Goal: Task Accomplishment & Management: Manage account settings

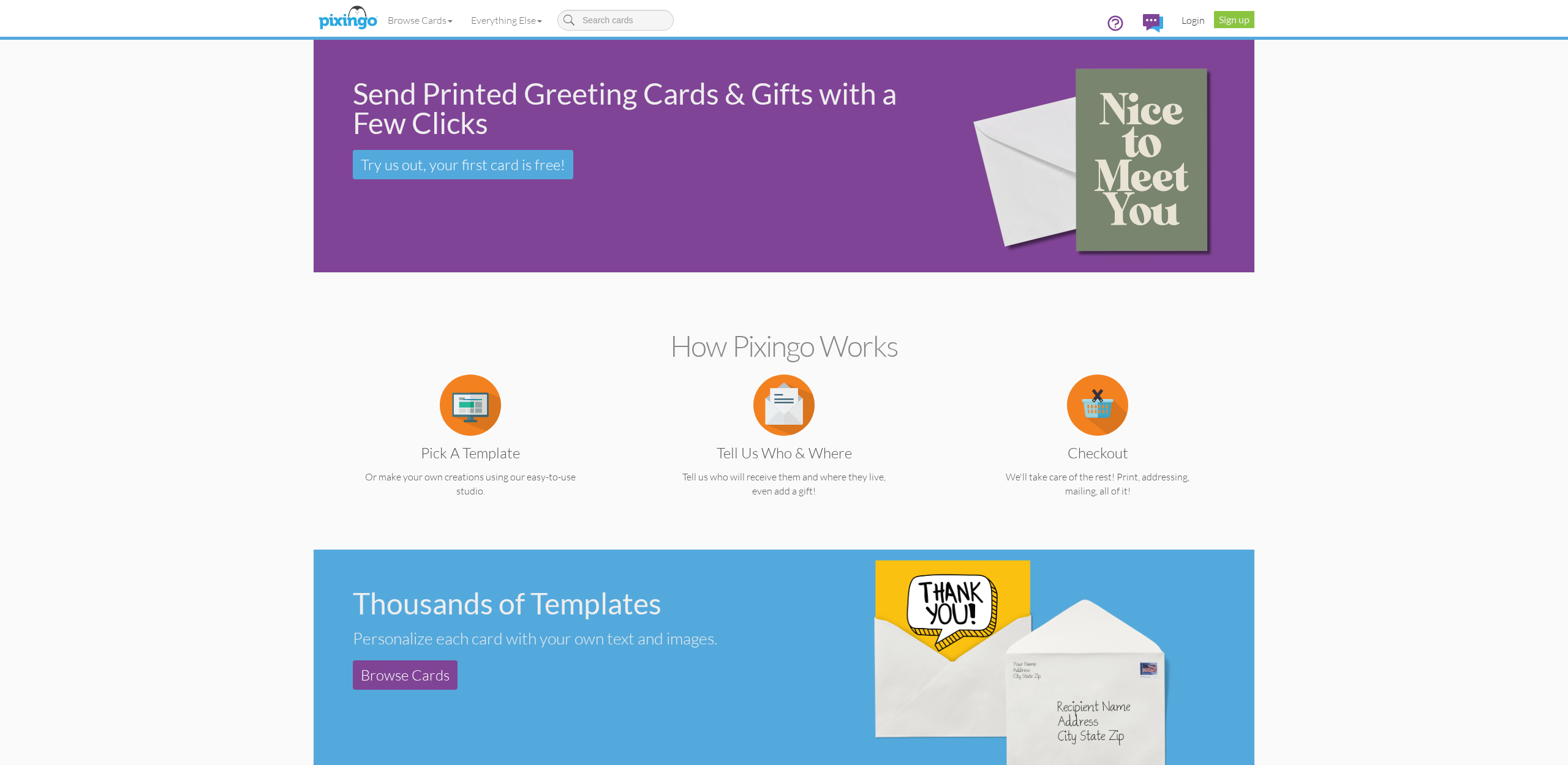
click at [1182, 19] on link "Login" at bounding box center [1193, 20] width 42 height 30
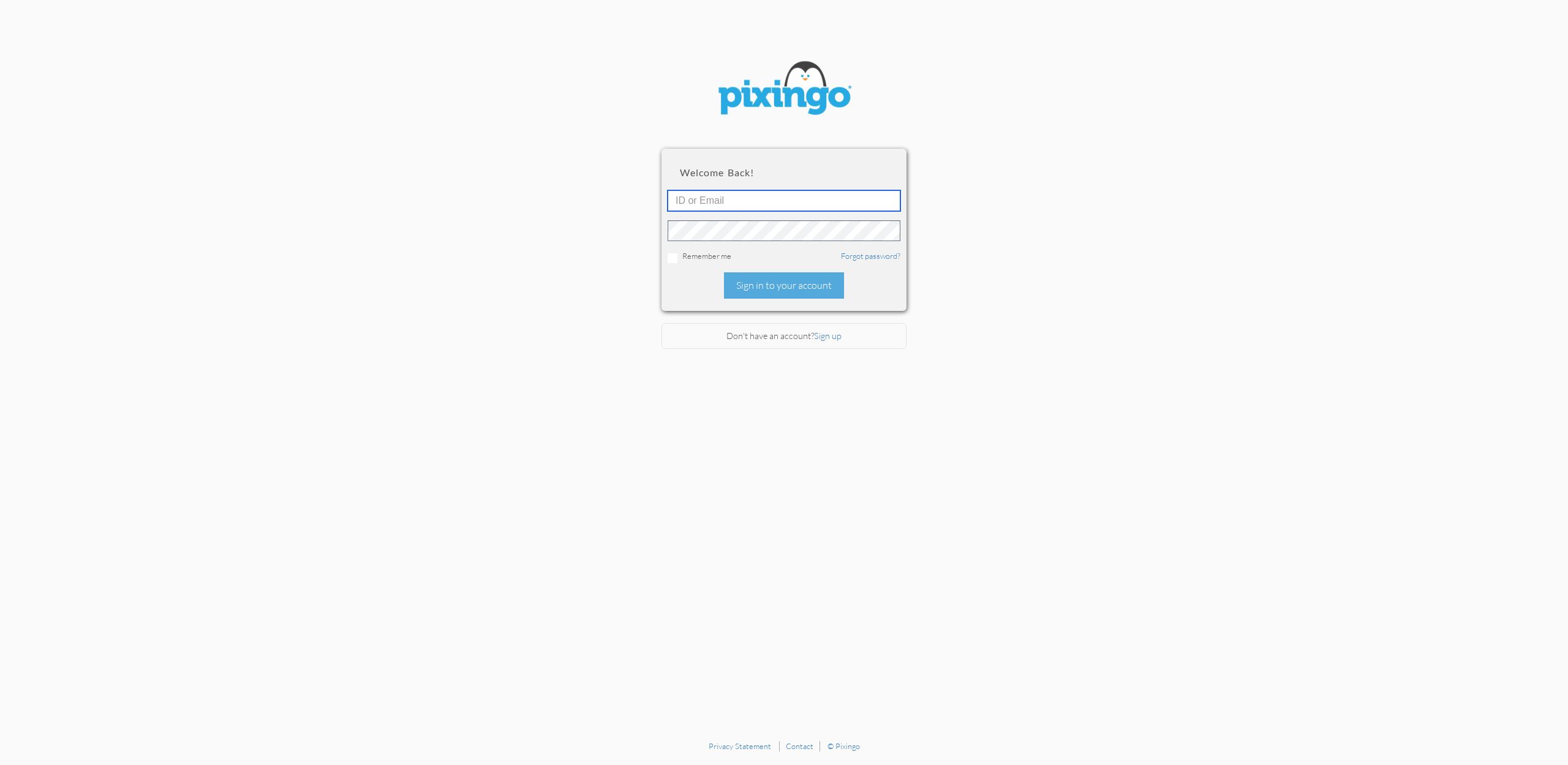
type input "accounting@reeut.com"
click at [803, 298] on div "Welcome back! accounting@reeut.com Remember me Forgot password? Sign in to your…" at bounding box center [784, 230] width 245 height 162
click at [793, 292] on div "Sign in to your account" at bounding box center [784, 285] width 120 height 26
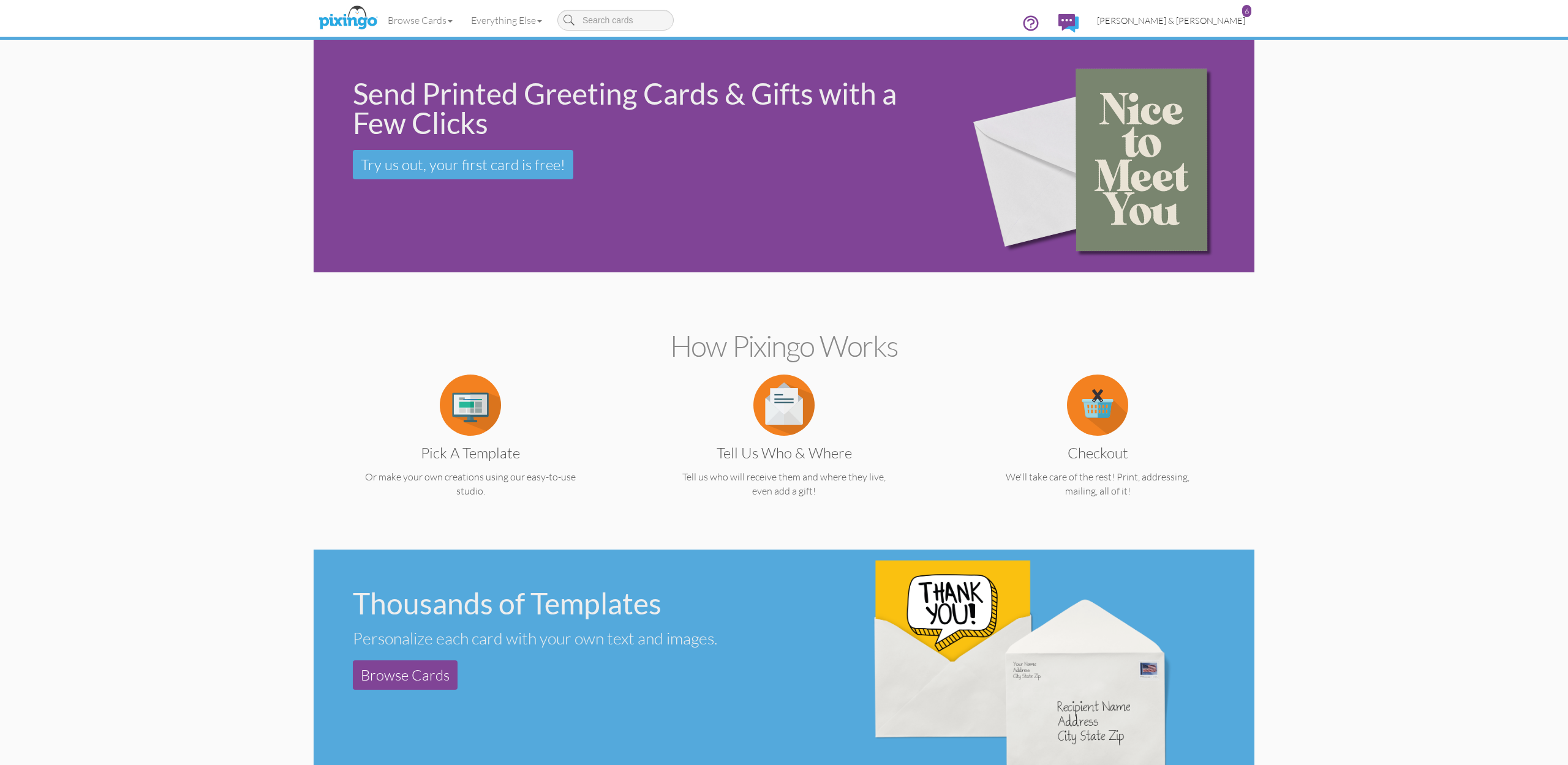
click at [1225, 19] on span "[PERSON_NAME] & [PERSON_NAME]" at bounding box center [1170, 20] width 148 height 10
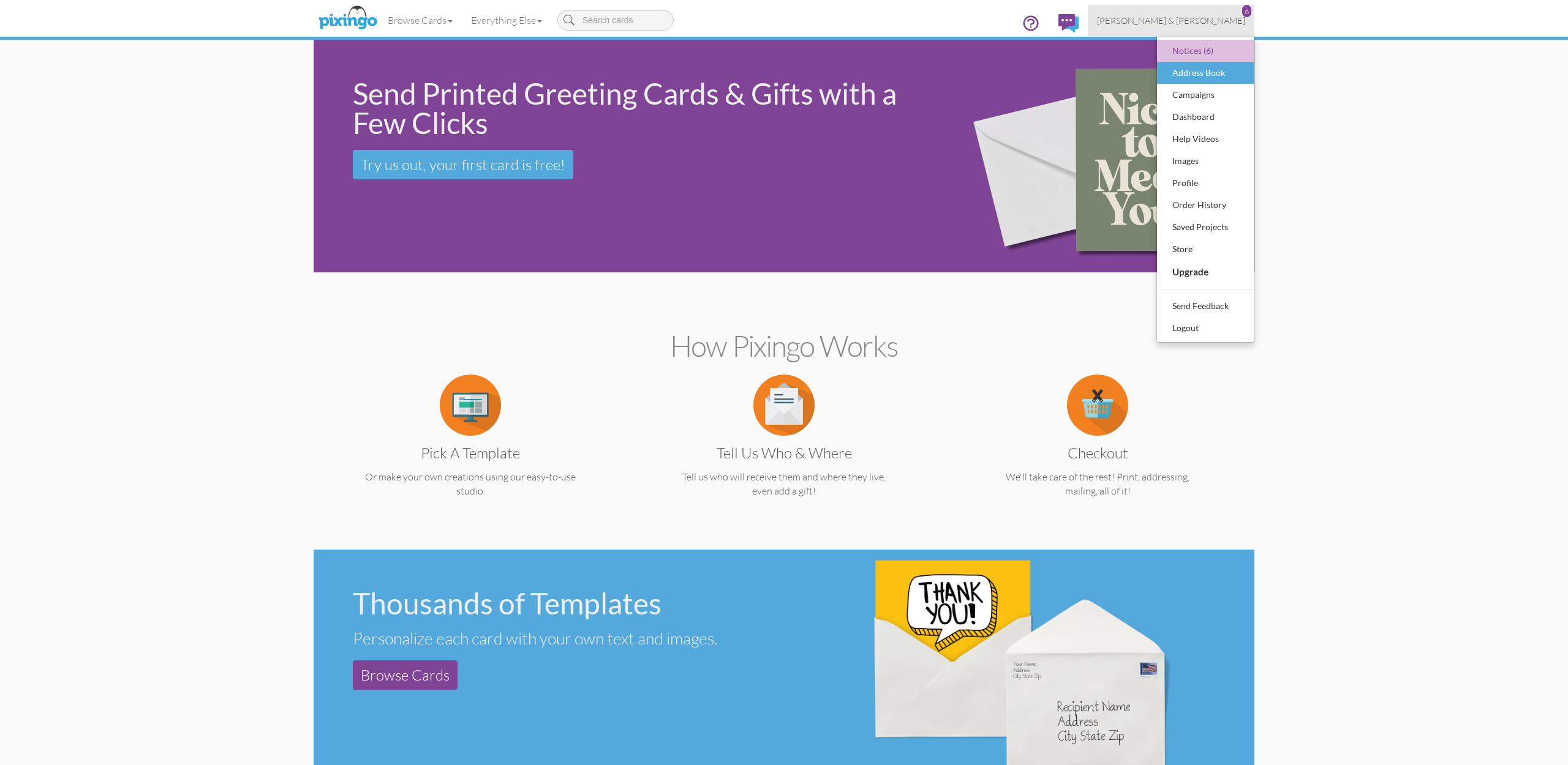
click at [1179, 71] on div "Address Book" at bounding box center [1205, 72] width 72 height 18
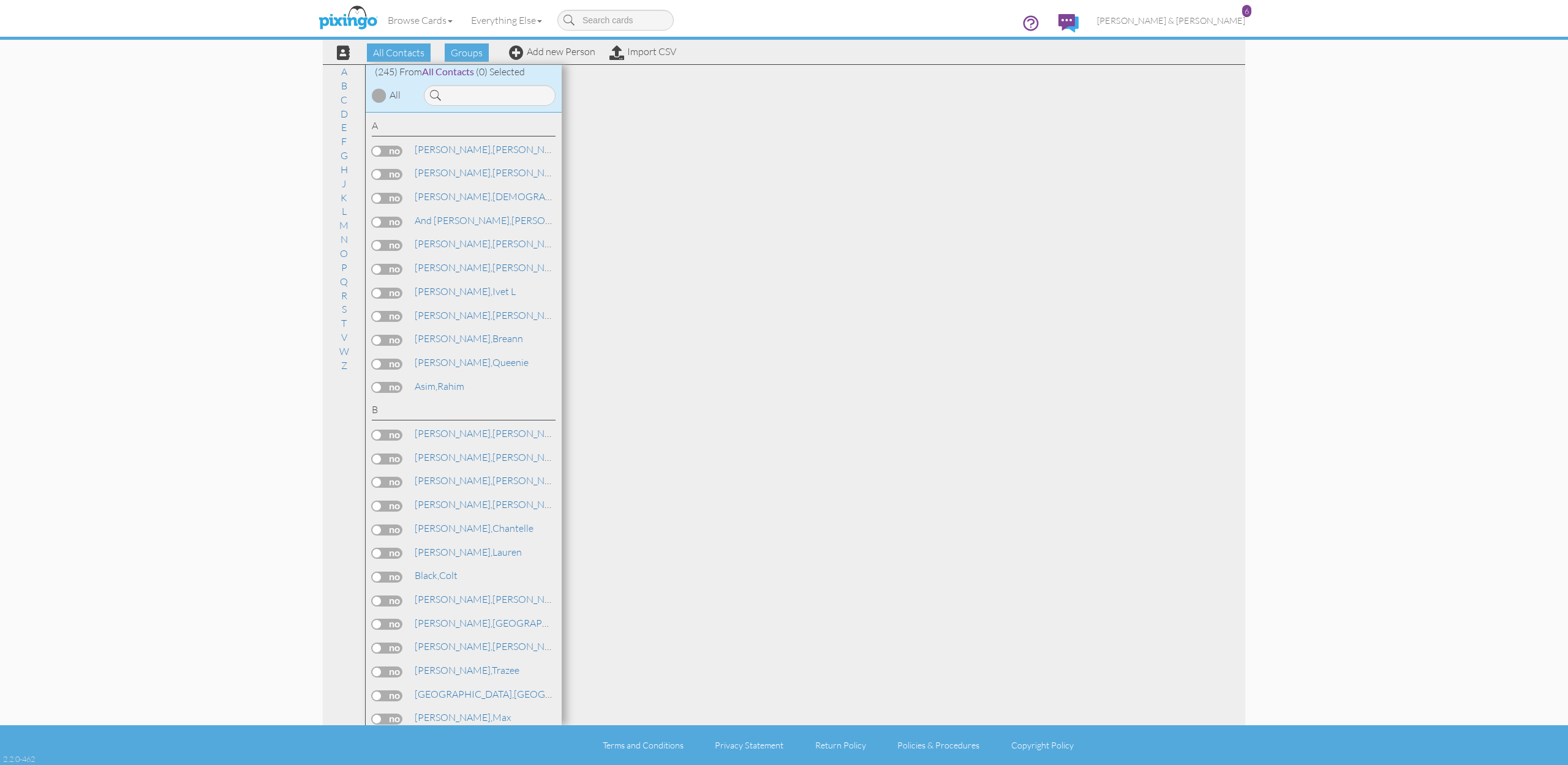
click at [529, 58] on div "All Contacts Groups Add new Person Import CSV" at bounding box center [502, 52] width 355 height 22
click at [545, 53] on link "Add new Person" at bounding box center [552, 51] width 87 height 12
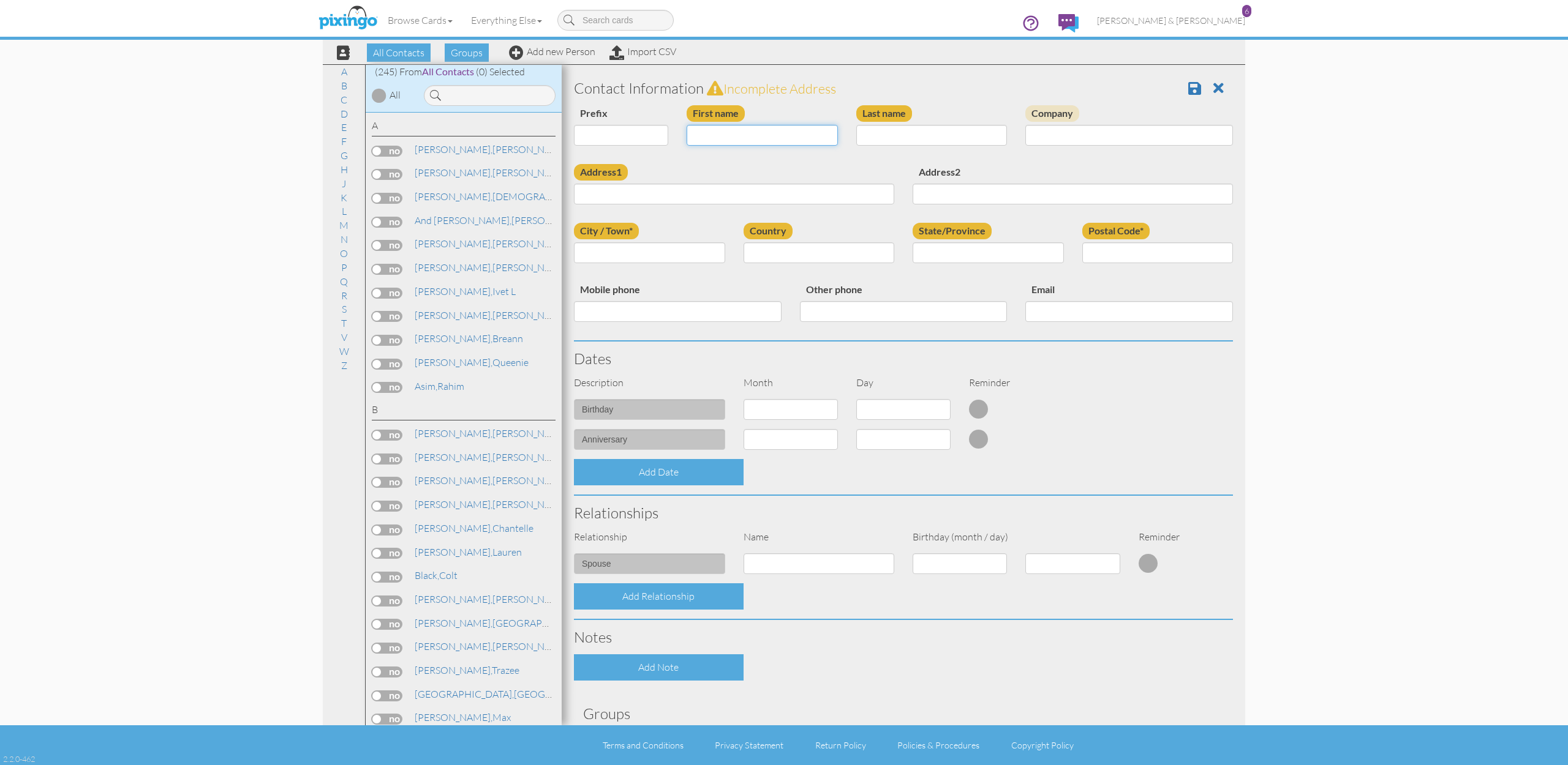
click at [735, 139] on input "First name" at bounding box center [762, 136] width 152 height 21
type input "[PERSON_NAME]"
type input "Grubich"
paste input "6588 W Goat Mountain Lane Herriman UT 84096"
type input "6588 W Goat Mountain Lane Herriman UT 84096"
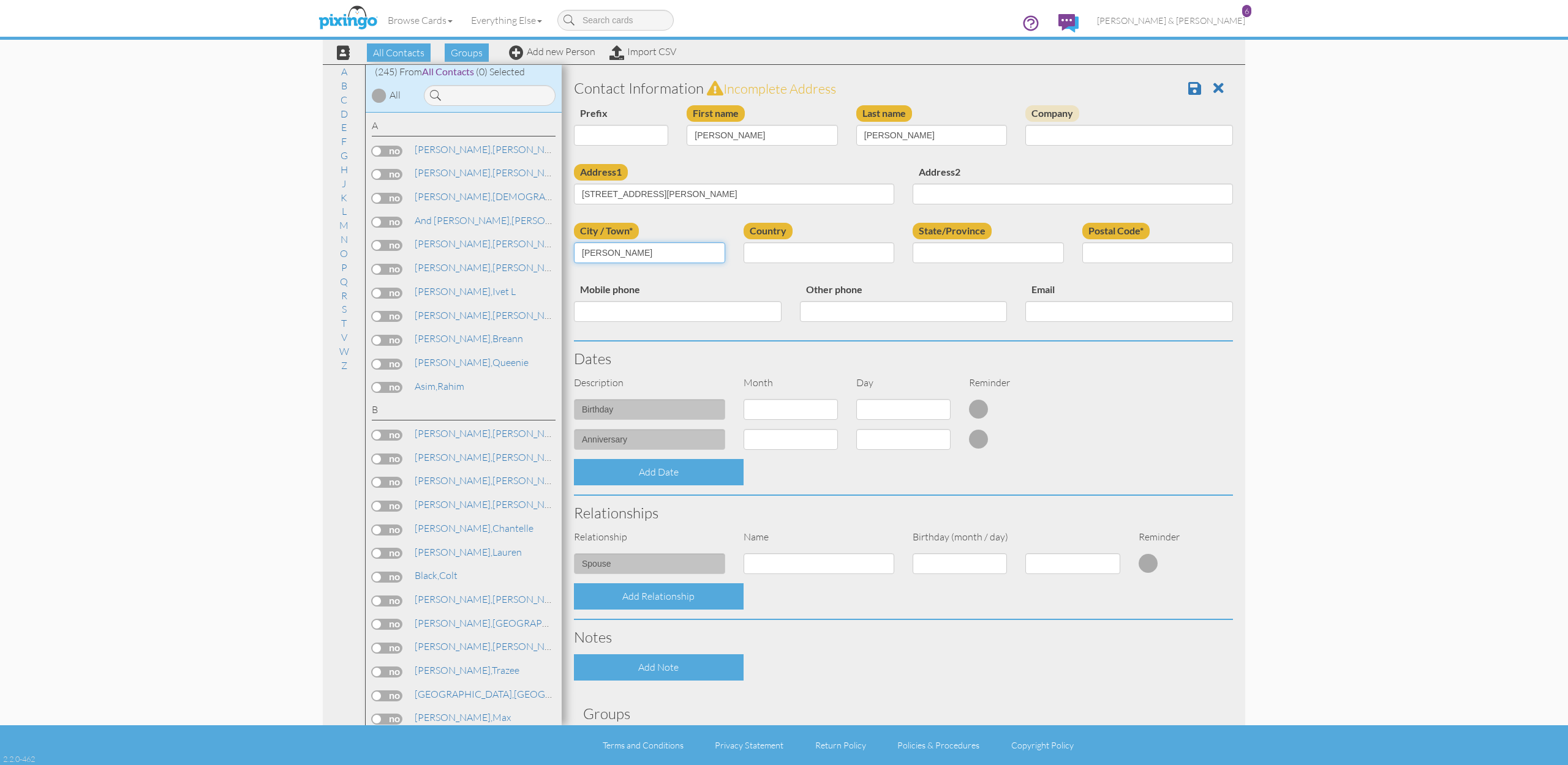
type input "Herriman"
select select "object:1528"
select select "object:1827"
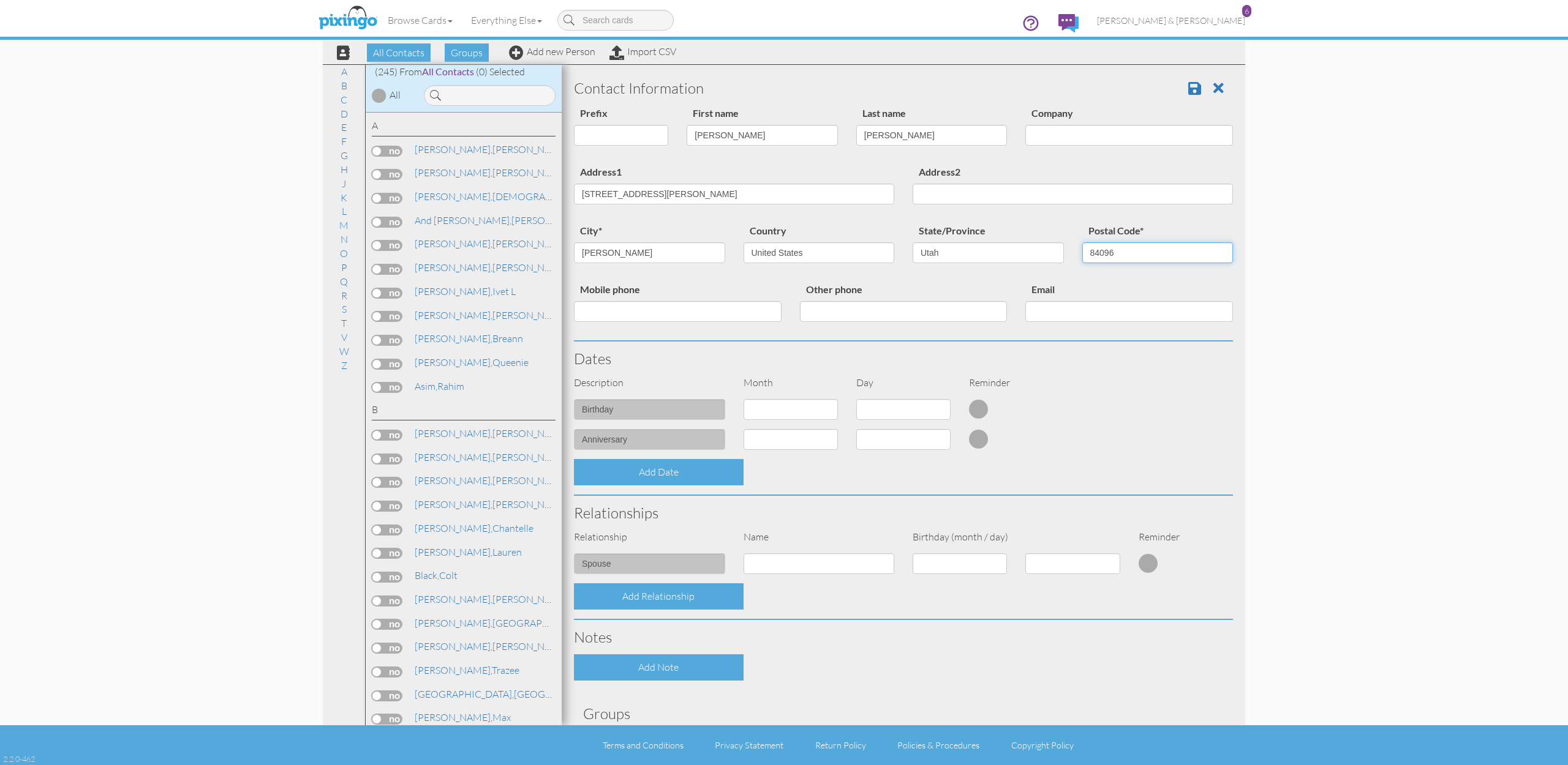
type input "84096"
drag, startPoint x: 693, startPoint y: 192, endPoint x: 980, endPoint y: 192, distance: 287.0
click at [980, 192] on div "Address1 6588 W Goat Mountain Lane Herriman UT 84096 Address2" at bounding box center [903, 193] width 677 height 59
type input "[STREET_ADDRESS]"
click at [679, 311] on input "Mobile phone" at bounding box center [677, 312] width 208 height 21
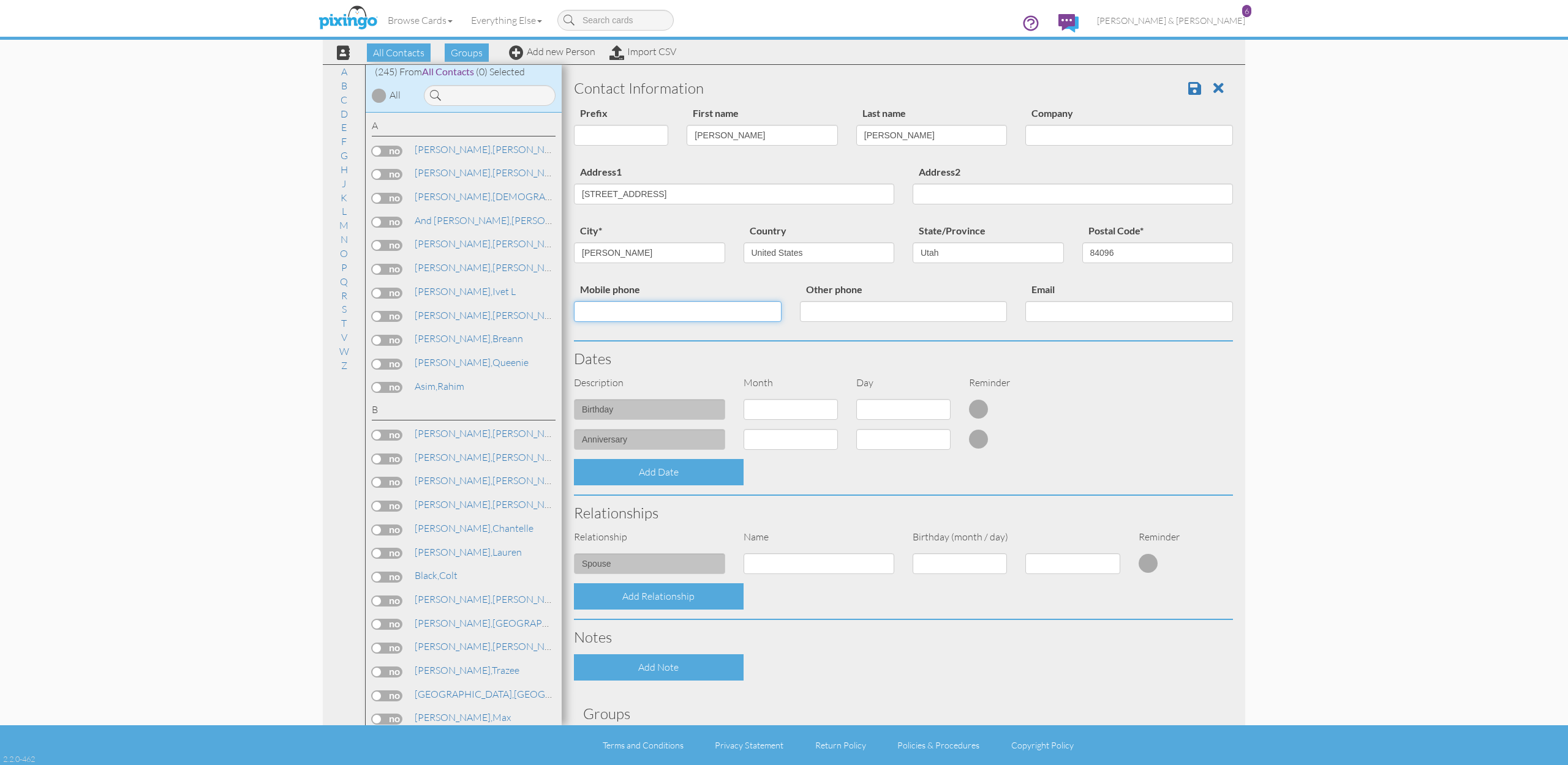
paste input "[PHONE_NUMBER]"
type input "[PHONE_NUMBER]"
paste input "[EMAIL_ADDRESS][DOMAIN_NAME]"
type input "[EMAIL_ADDRESS][DOMAIN_NAME]"
select select "object:1523"
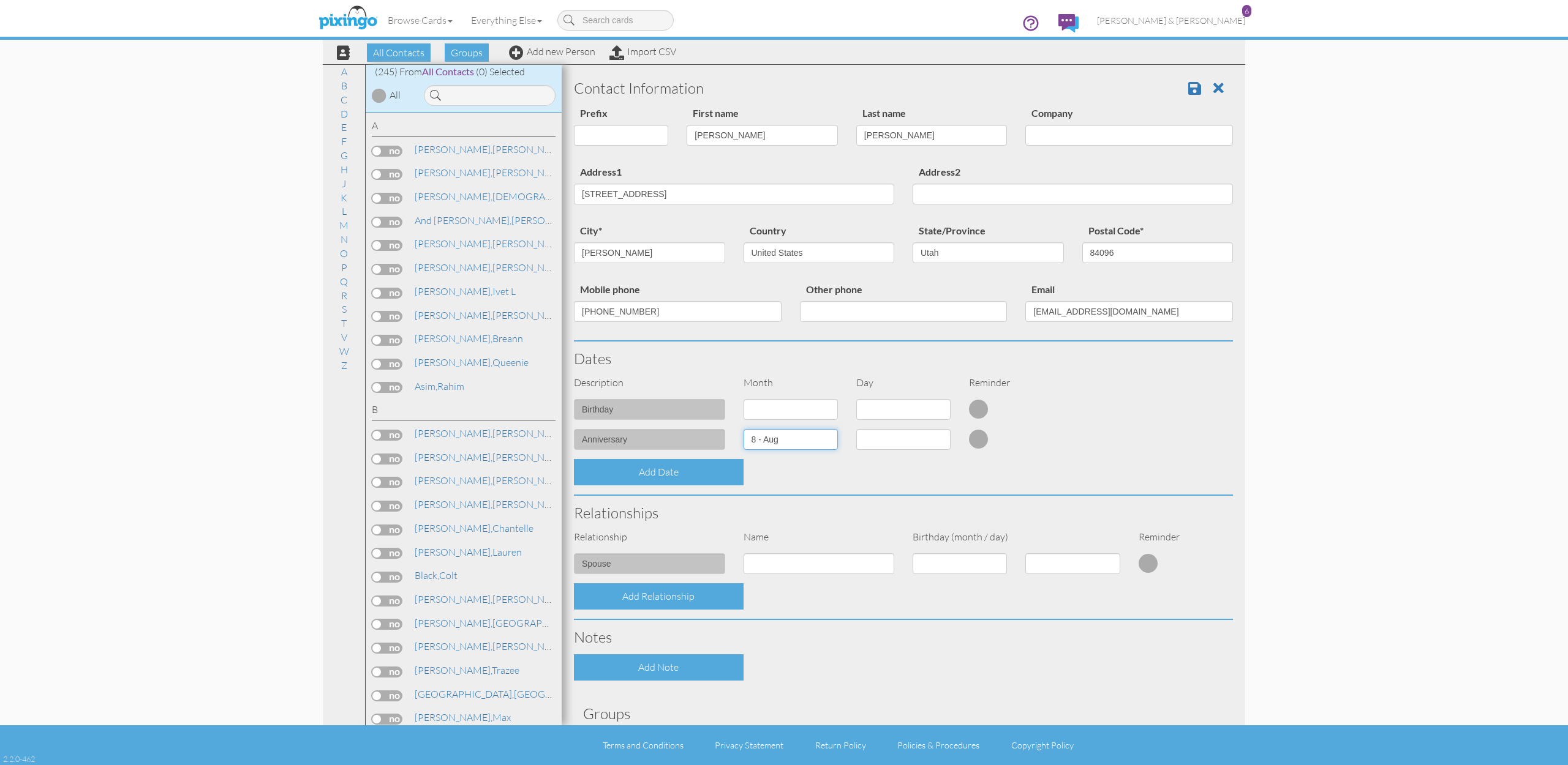
select select "number:1"
click at [853, 491] on div "Contact Information Prefix Dr. Mr. Mrs. First name John Last name Grubich Compa…" at bounding box center [903, 437] width 659 height 731
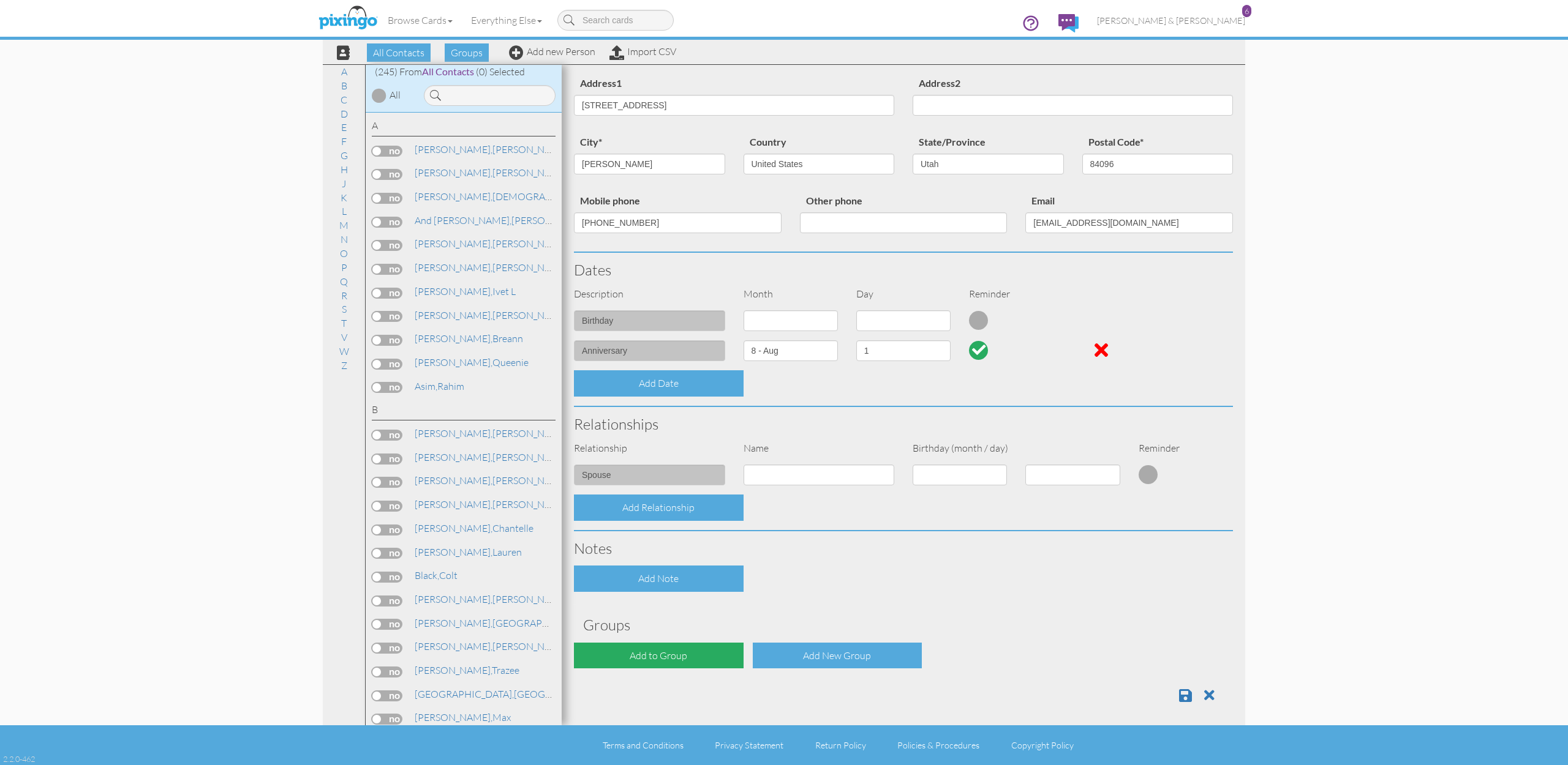
scroll to position [88, 0]
click at [622, 650] on div "Add to Group" at bounding box center [658, 656] width 169 height 26
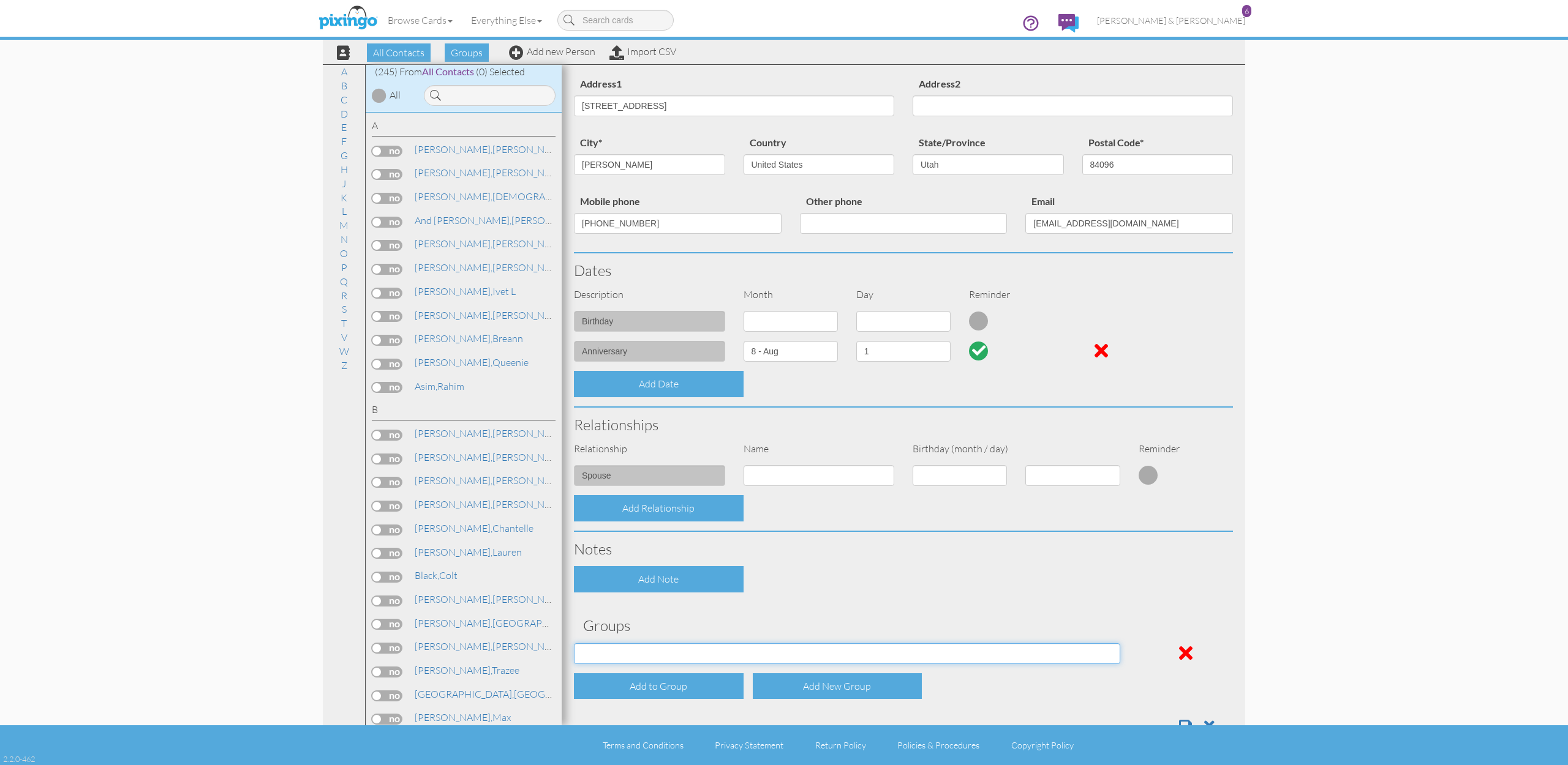
select select "object:1838"
click at [834, 592] on div "Contact Information Prefix Dr. Mr. Mrs. First name John Last name Grubich Compa…" at bounding box center [903, 363] width 659 height 761
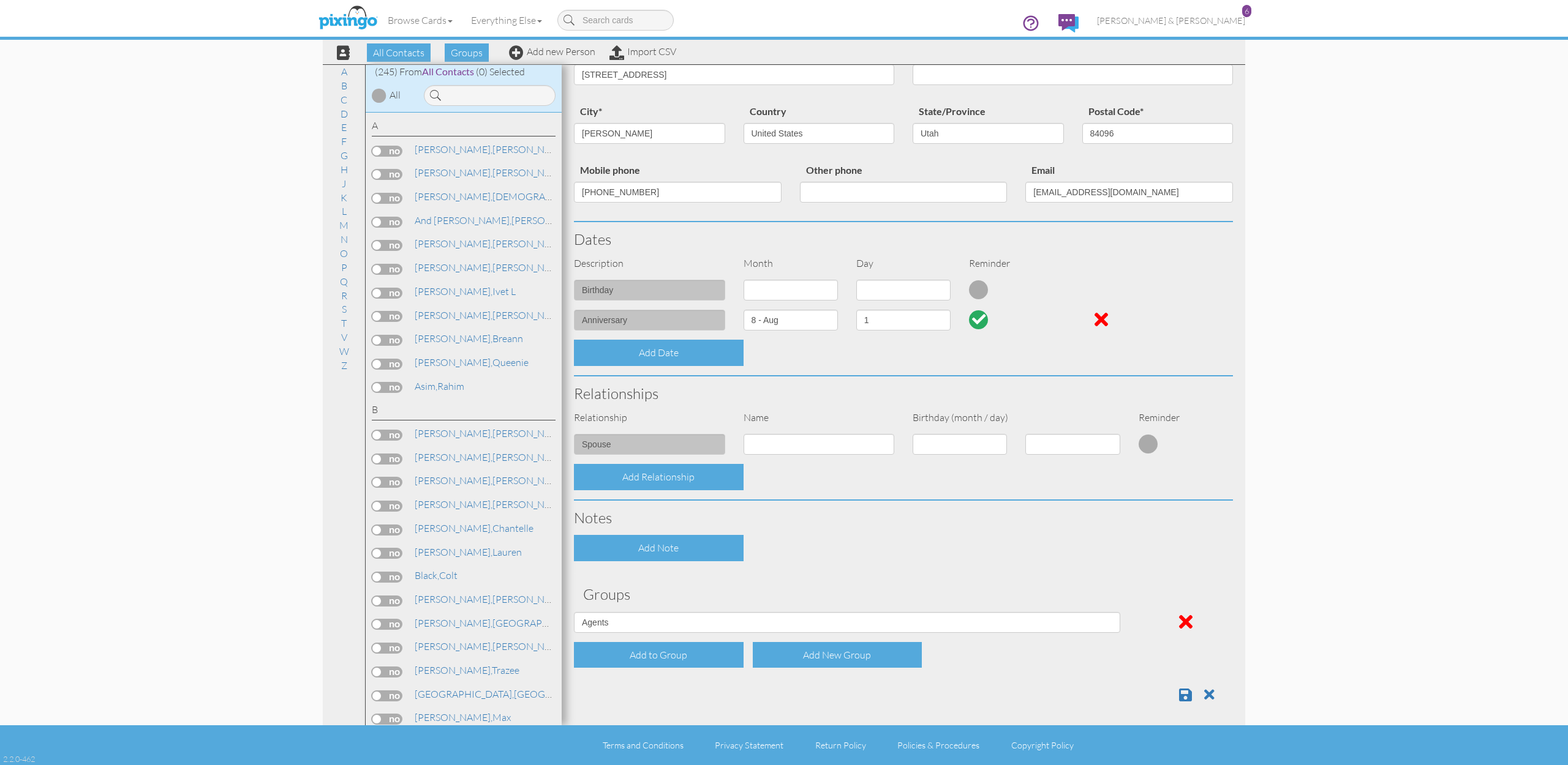
scroll to position [118, 0]
click at [1180, 689] on span at bounding box center [1185, 696] width 13 height 14
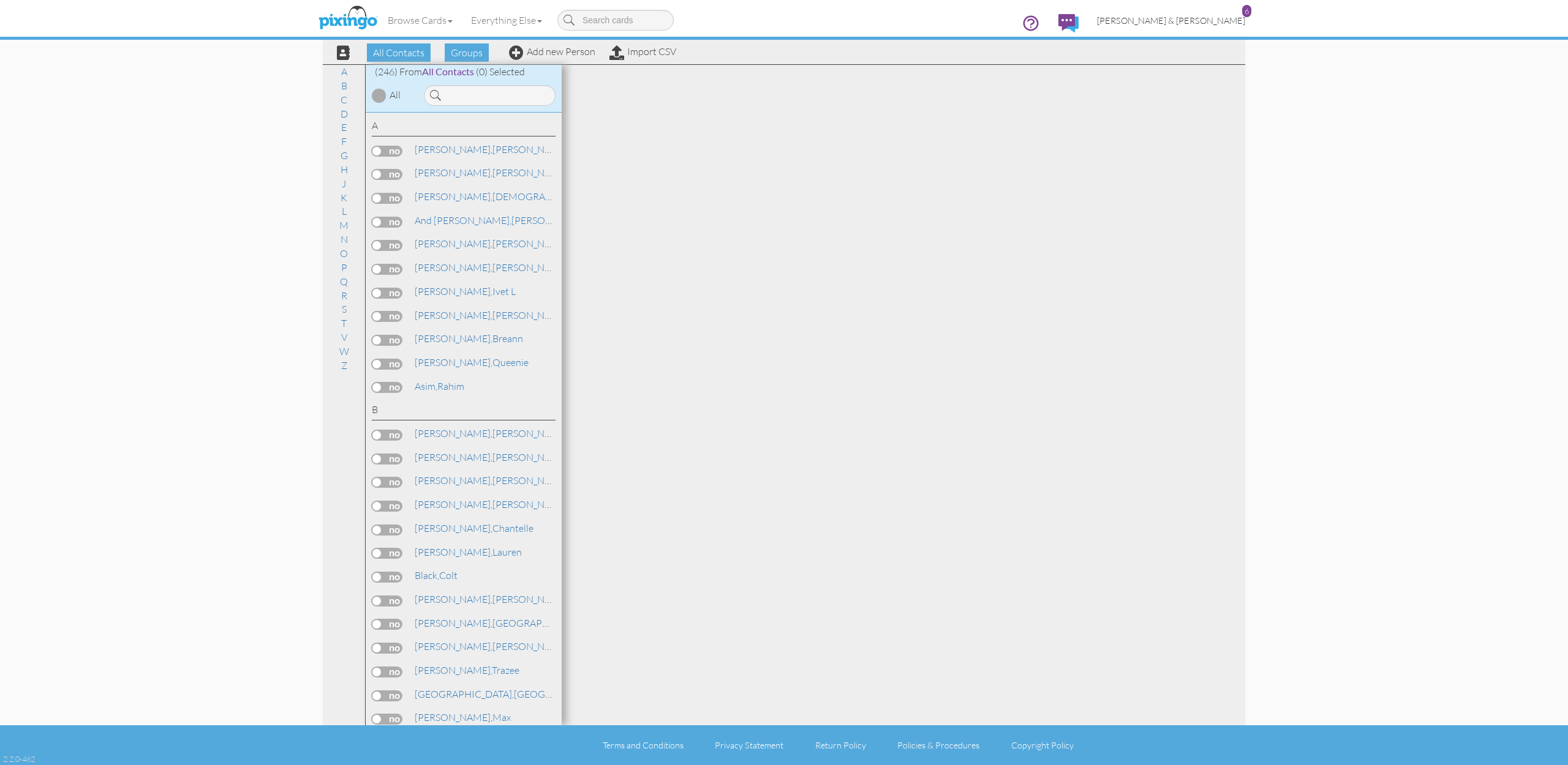
click at [1197, 22] on span "[PERSON_NAME] & [PERSON_NAME]" at bounding box center [1170, 20] width 148 height 10
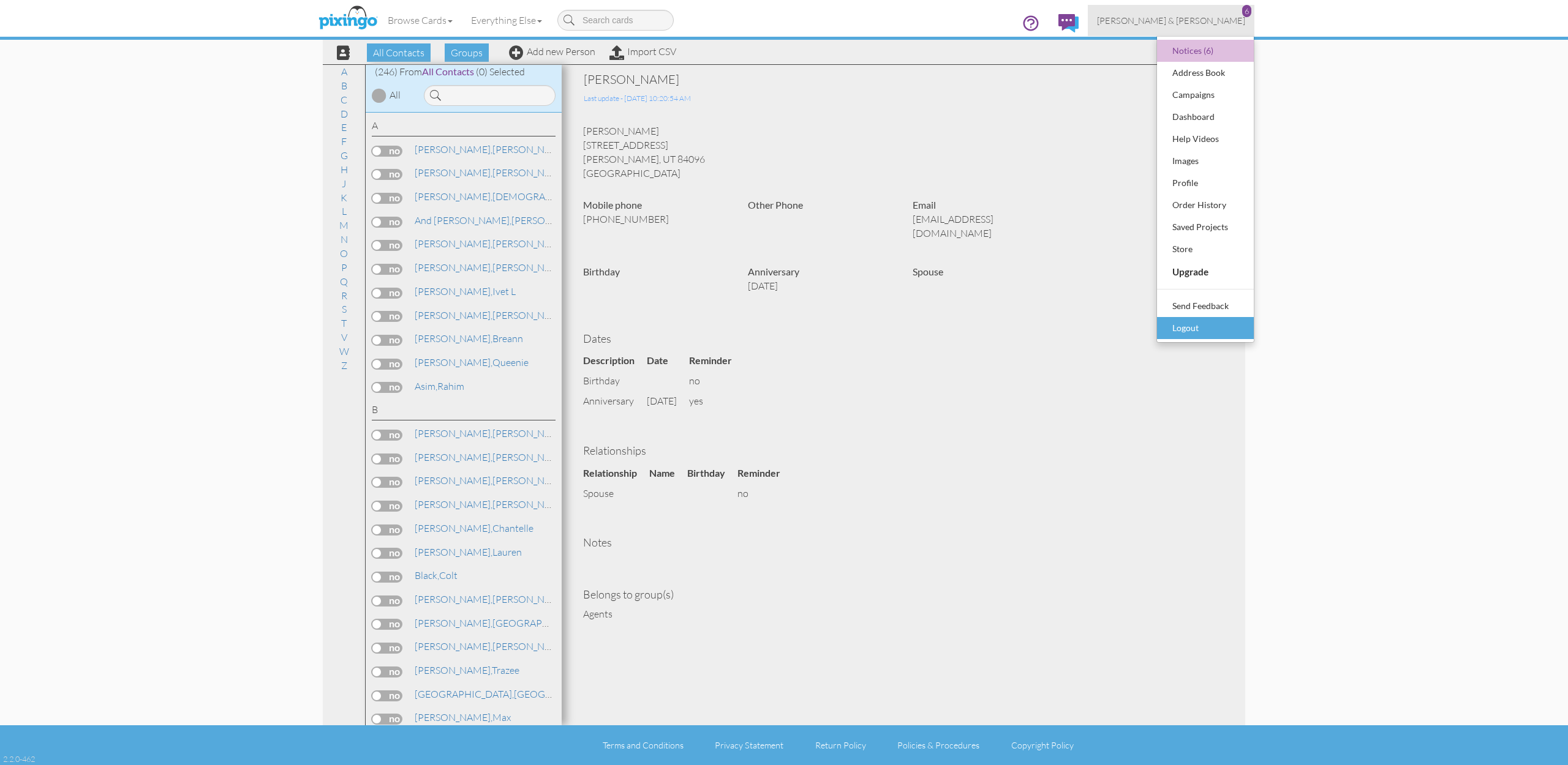
click at [1208, 322] on div "Logout" at bounding box center [1205, 328] width 72 height 18
